Goal: Task Accomplishment & Management: Use online tool/utility

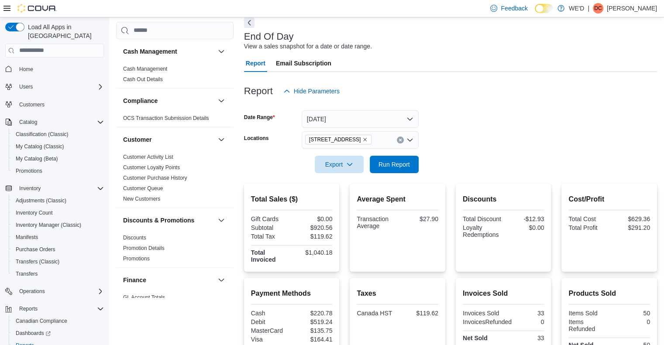
scroll to position [524, 0]
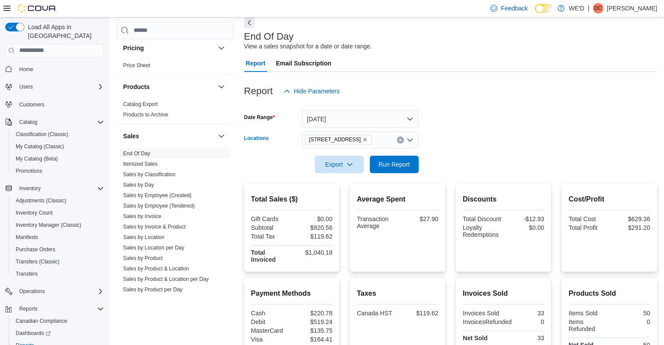
click at [362, 138] on icon "Remove 2400 Dundas St W from selection in this group" at bounding box center [364, 139] width 5 height 5
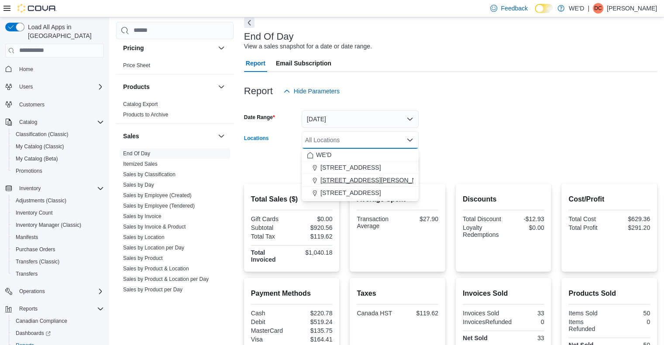
click at [351, 176] on span "[STREET_ADDRESS][PERSON_NAME]" at bounding box center [375, 180] width 111 height 9
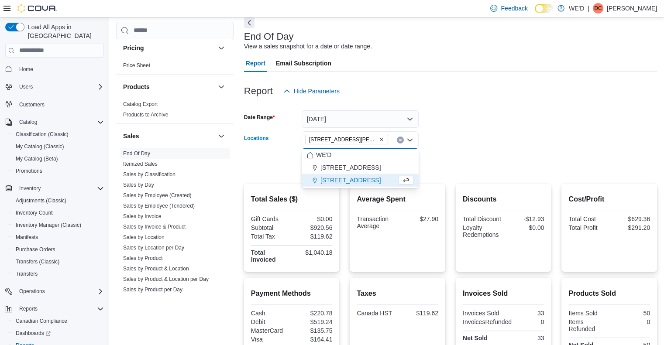
click at [458, 175] on div at bounding box center [450, 178] width 413 height 10
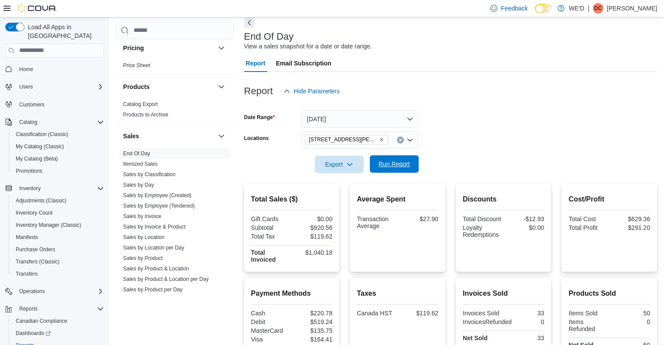
click at [409, 166] on span "Run Report" at bounding box center [394, 164] width 31 height 9
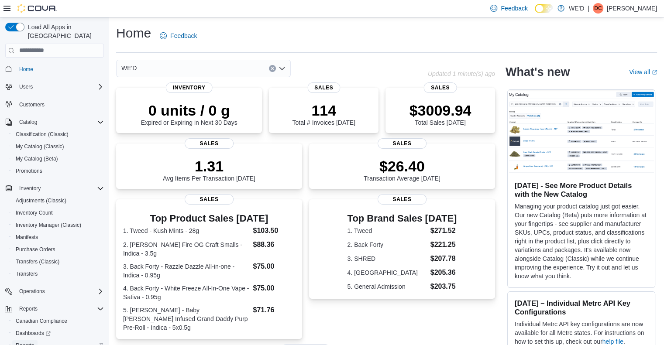
click at [30, 342] on span "Reports" at bounding box center [25, 345] width 18 height 7
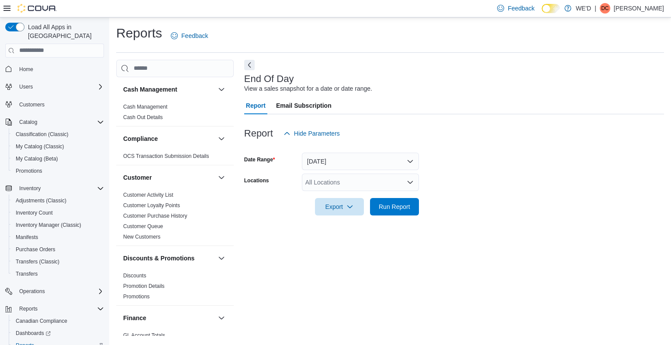
click at [341, 186] on div "All Locations" at bounding box center [360, 182] width 117 height 17
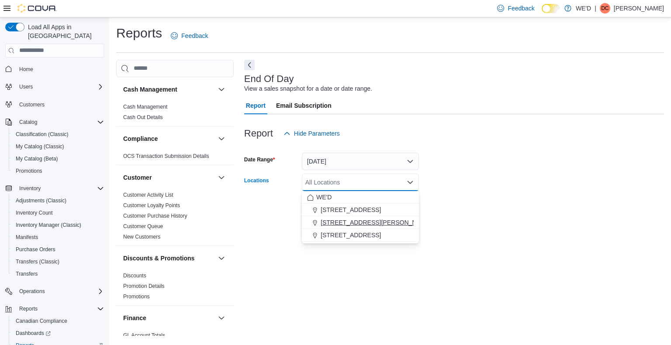
click at [352, 222] on span "[STREET_ADDRESS][PERSON_NAME]" at bounding box center [375, 222] width 111 height 9
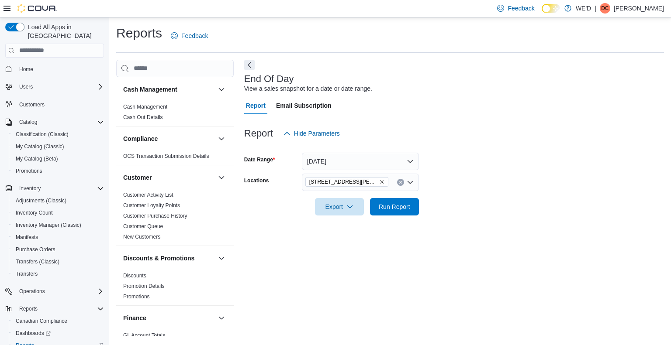
click at [462, 219] on div at bounding box center [454, 221] width 420 height 10
click at [409, 209] on span "Run Report" at bounding box center [394, 206] width 31 height 9
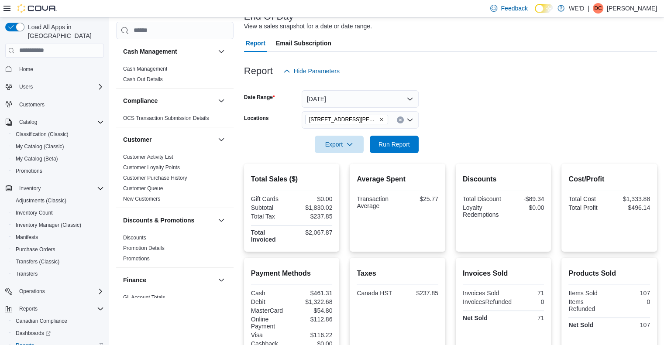
scroll to position [87, 0]
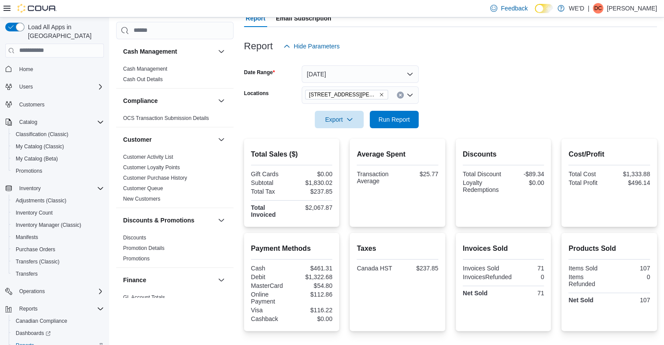
click at [379, 93] on icon "Remove 205 Quigley Rd #5 from selection in this group" at bounding box center [381, 94] width 5 height 5
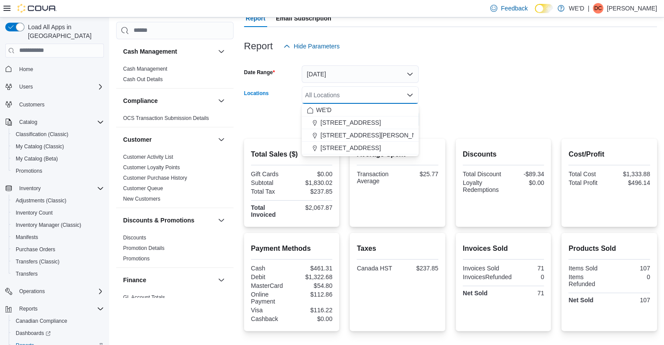
click at [357, 150] on span "[STREET_ADDRESS]" at bounding box center [350, 148] width 60 height 9
drag, startPoint x: 485, startPoint y: 122, endPoint x: 410, endPoint y: 117, distance: 74.8
click at [485, 122] on form "Date Range [DATE] Locations [STREET_ADDRESS] Selected. [STREET_ADDRESS] Press B…" at bounding box center [450, 91] width 413 height 73
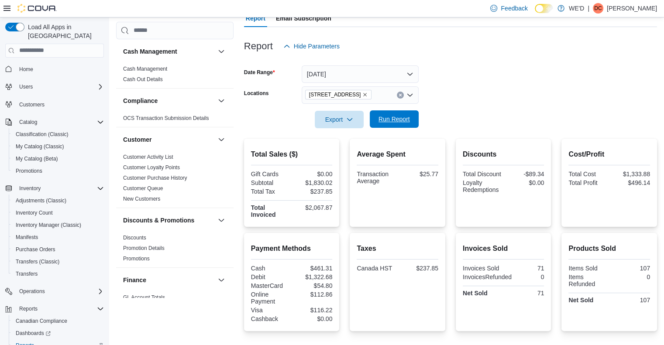
click at [404, 115] on span "Run Report" at bounding box center [394, 119] width 31 height 9
